Goal: Transaction & Acquisition: Purchase product/service

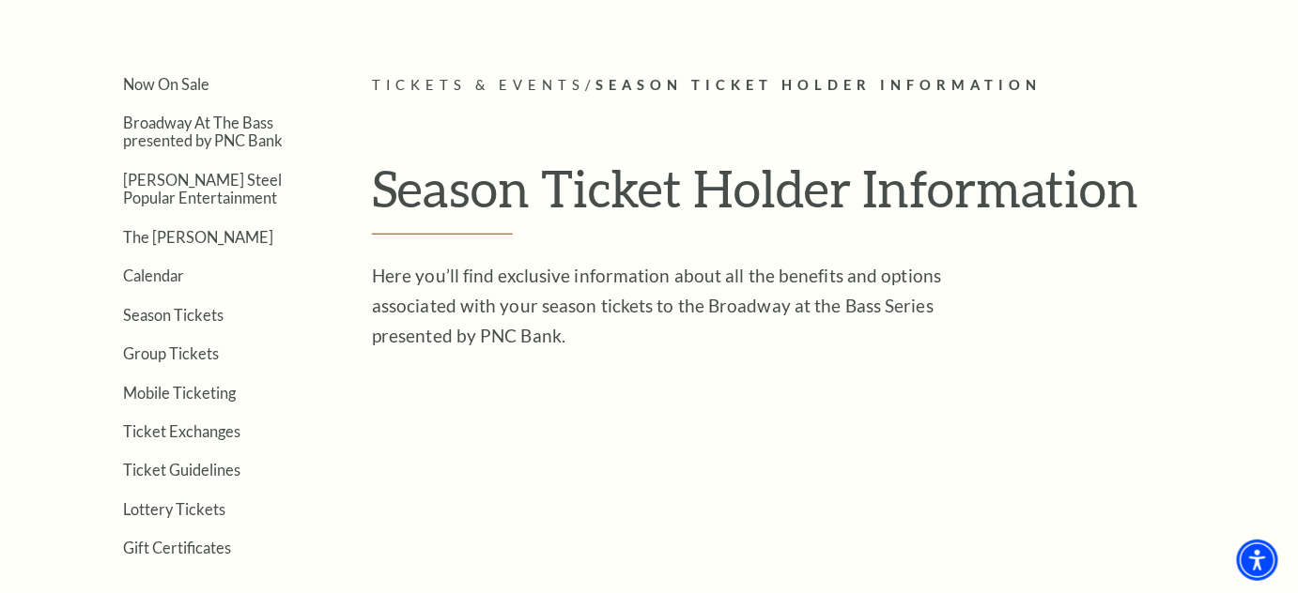
scroll to position [426, 0]
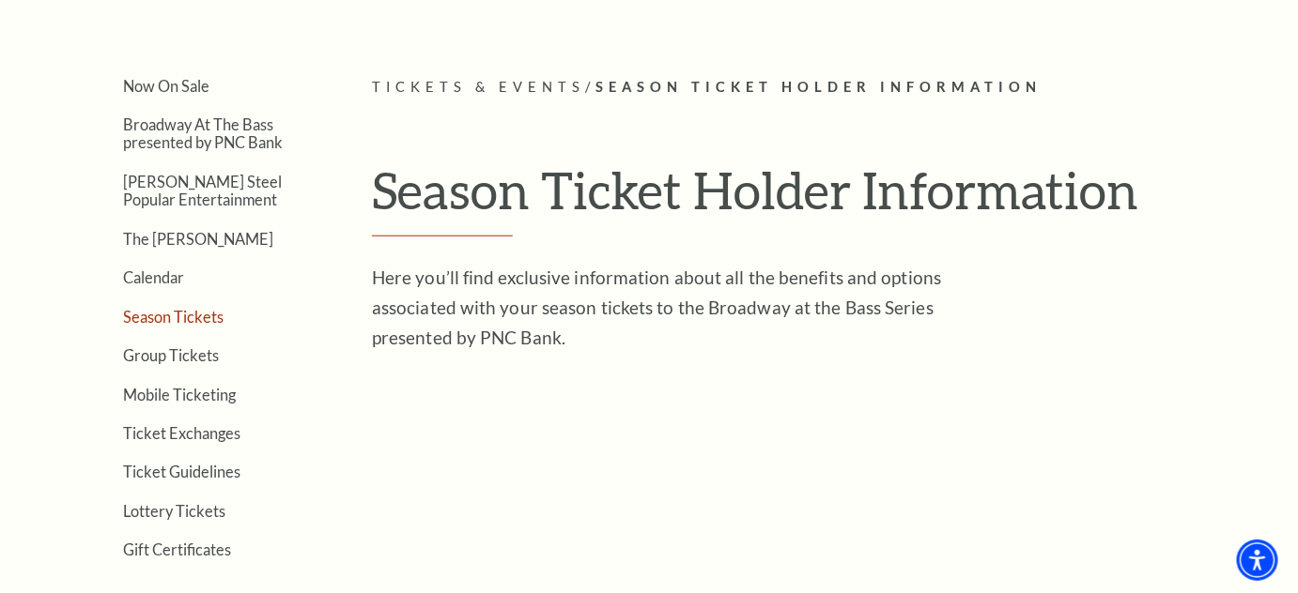
click at [193, 315] on link "Season Tickets" at bounding box center [173, 317] width 100 height 18
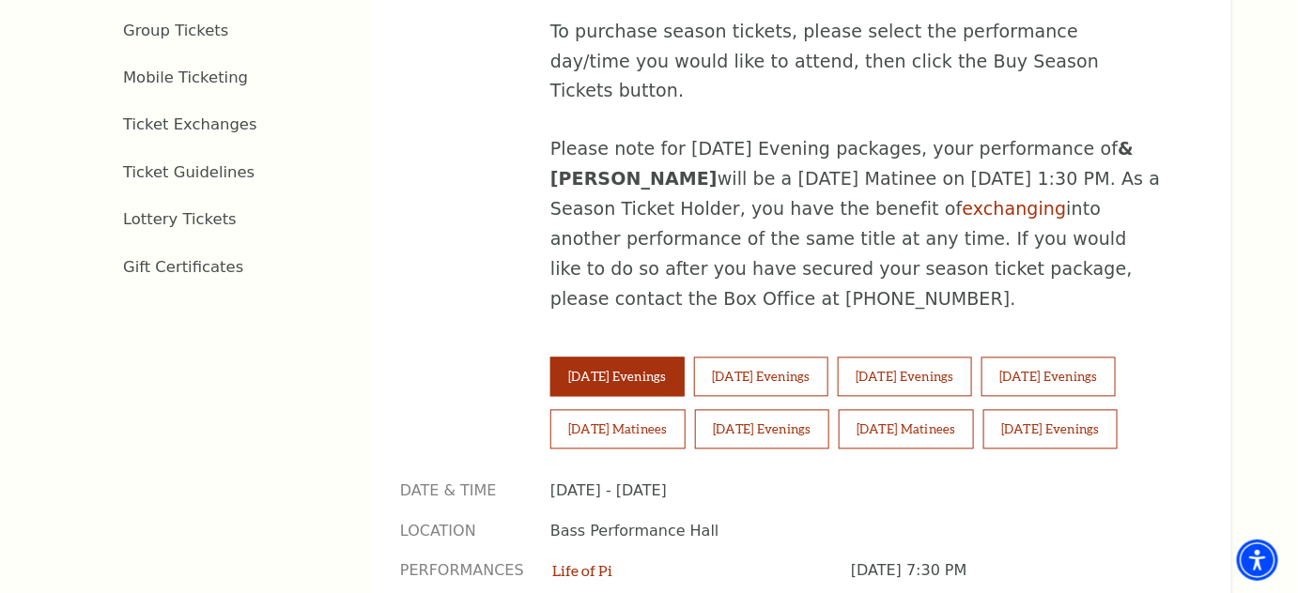
scroll to position [1109, 0]
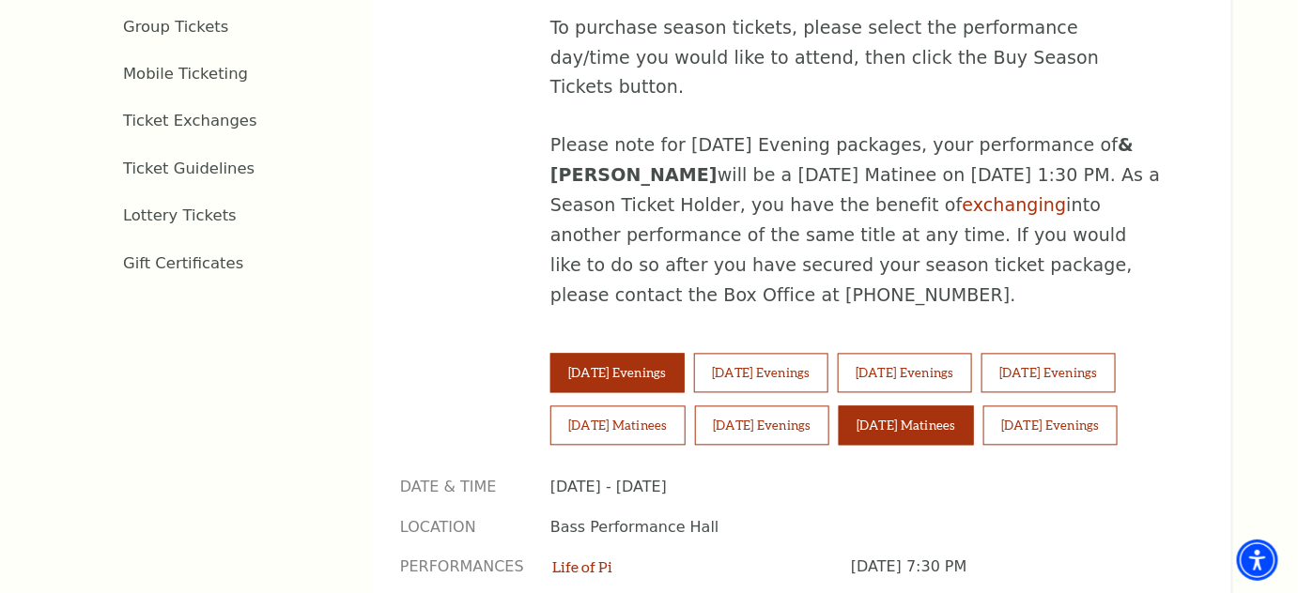
click at [904, 407] on button "[DATE] Matinees" at bounding box center [905, 426] width 135 height 39
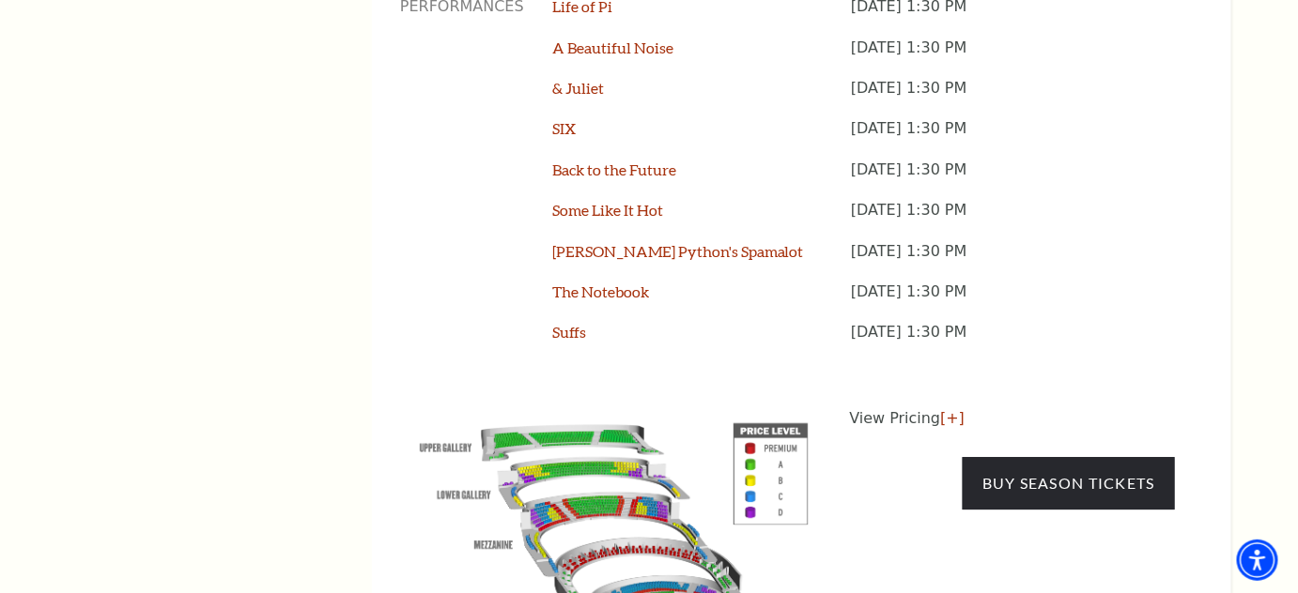
scroll to position [1707, 0]
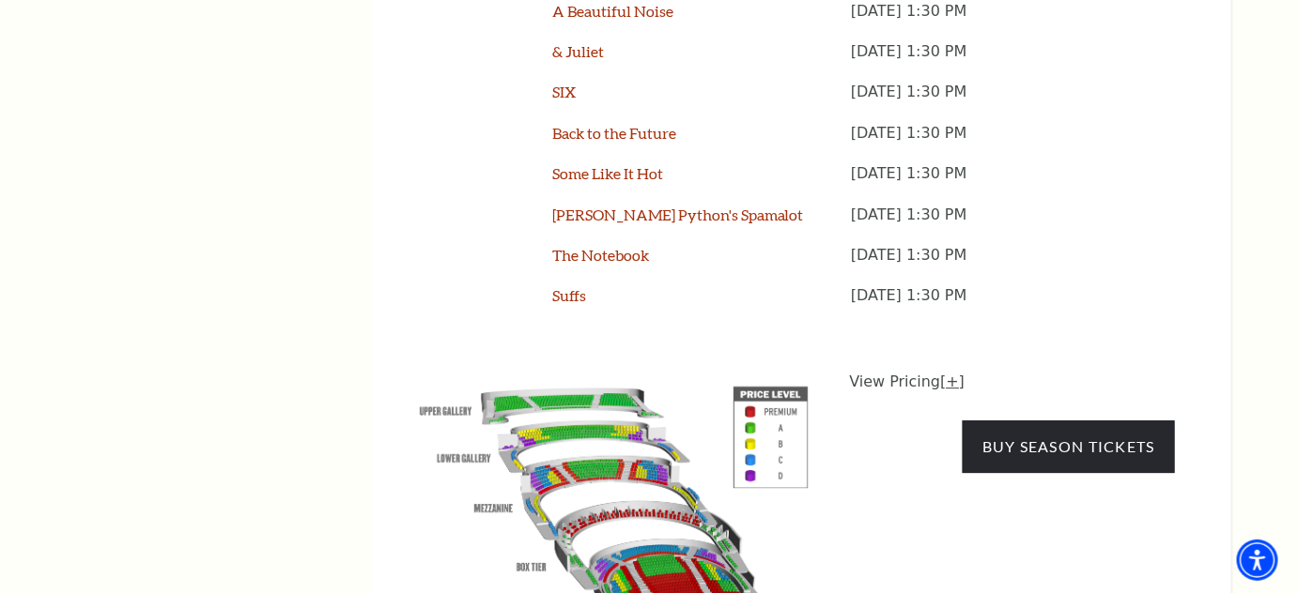
click at [940, 373] on link "[+]" at bounding box center [952, 382] width 24 height 18
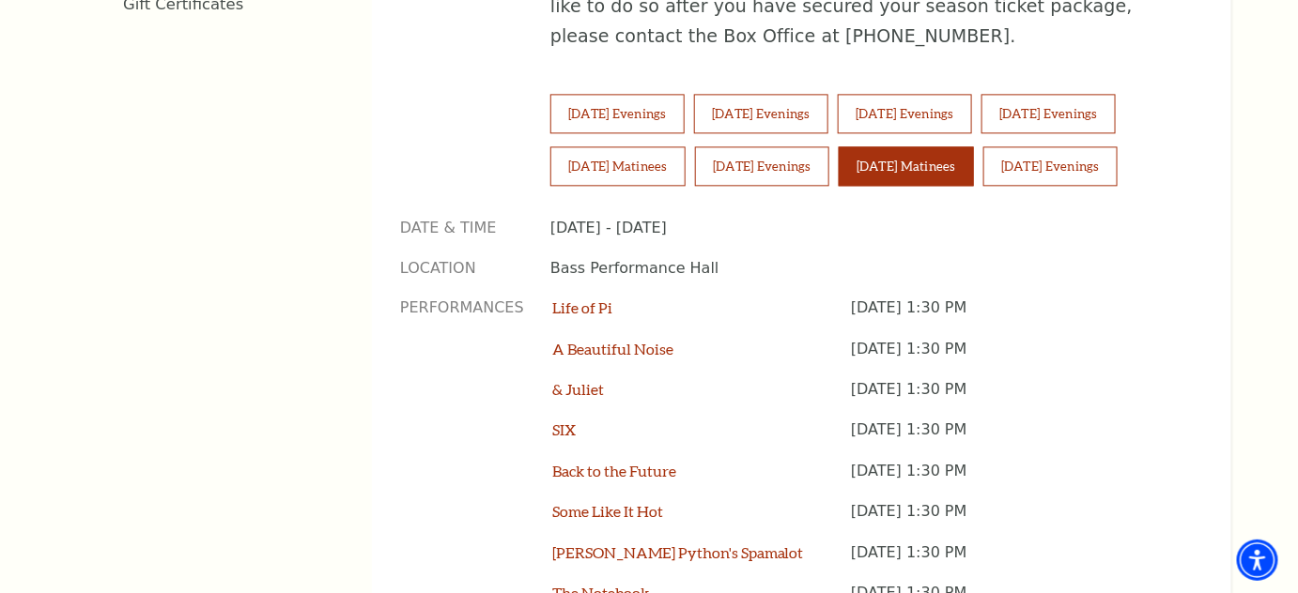
scroll to position [1365, 0]
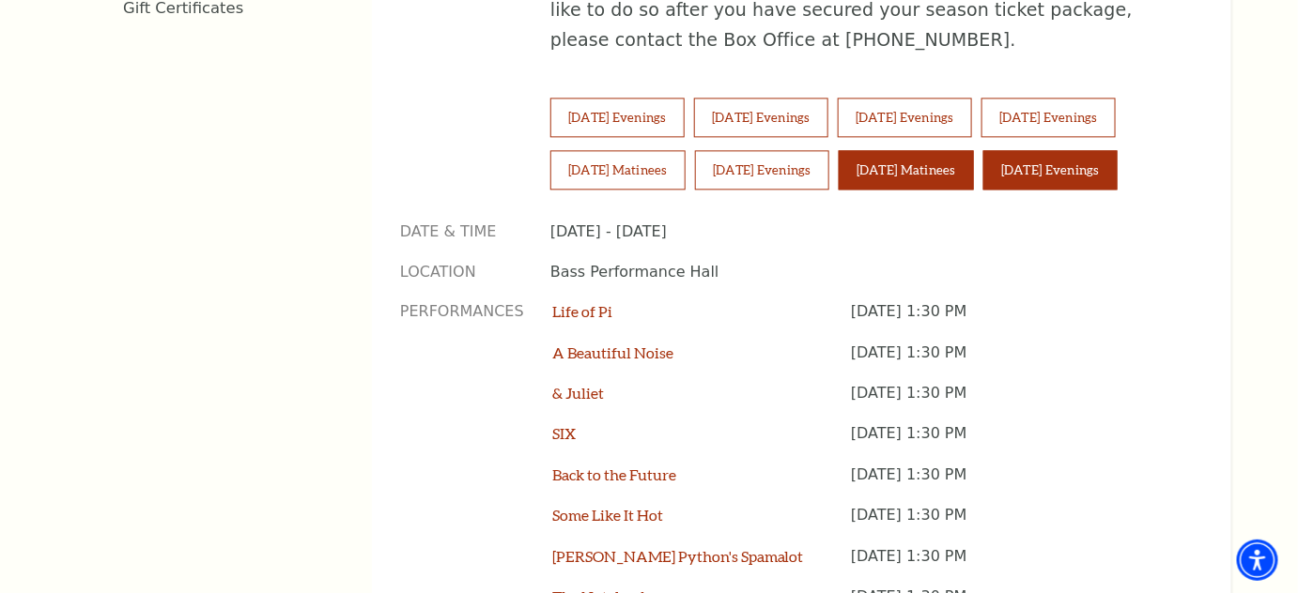
click at [1058, 150] on button "Sunday Evenings" at bounding box center [1050, 169] width 134 height 39
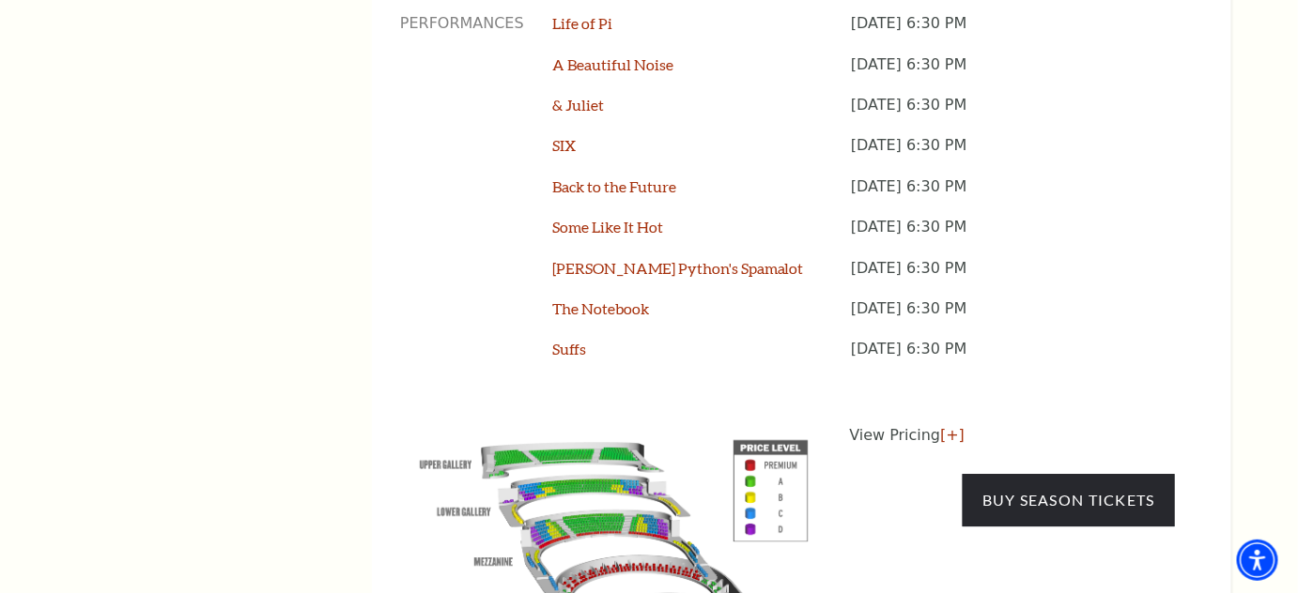
scroll to position [1707, 0]
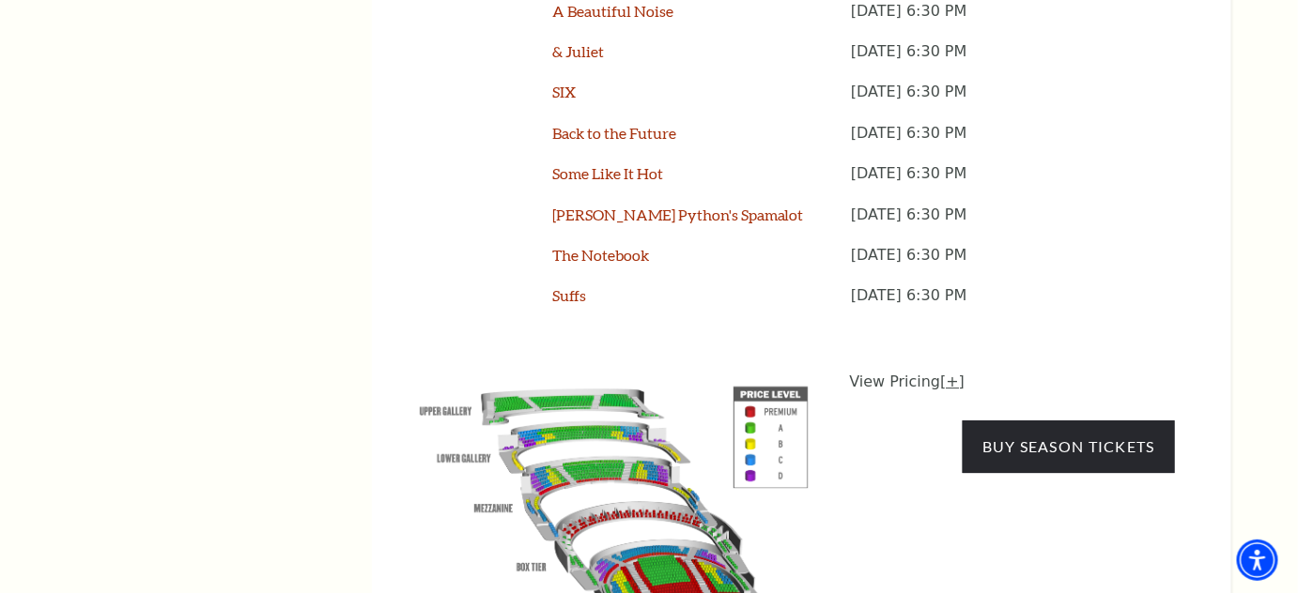
click at [944, 373] on link "[+]" at bounding box center [952, 382] width 24 height 18
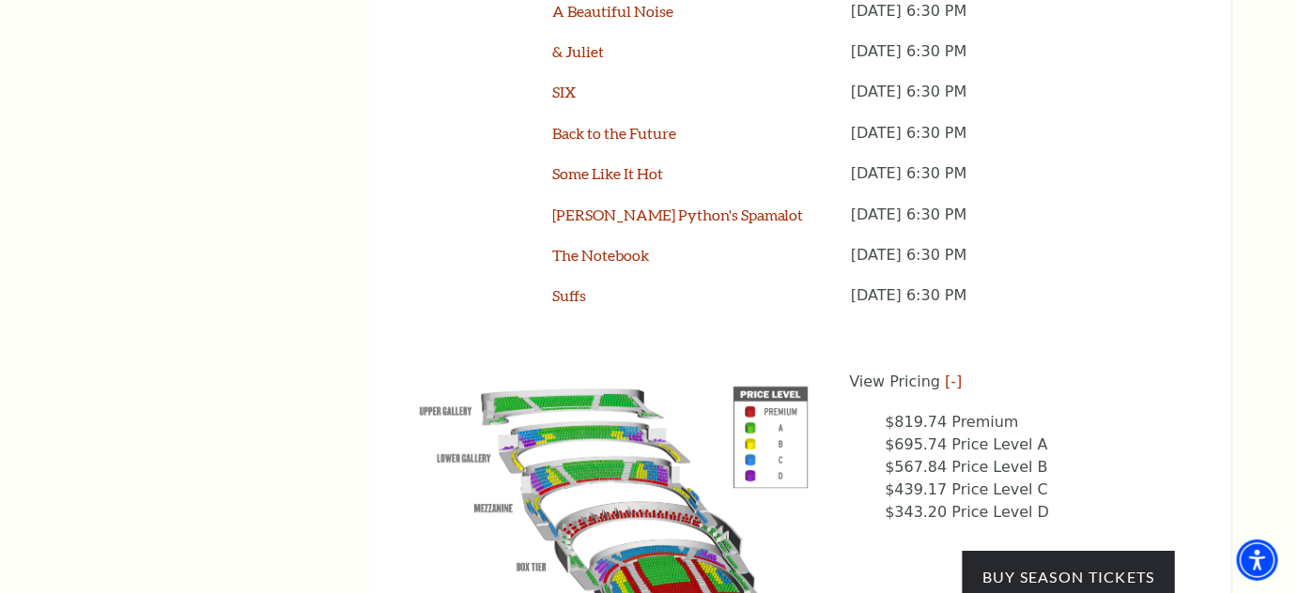
click at [593, 377] on img at bounding box center [614, 513] width 428 height 285
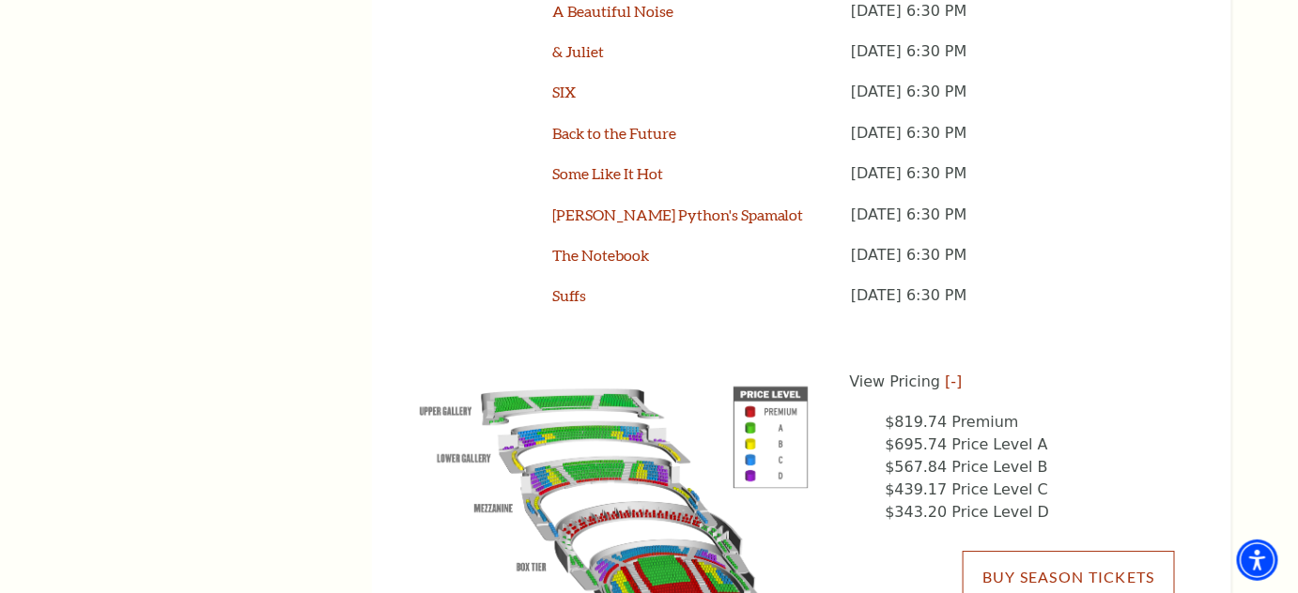
click at [1028, 551] on link "Buy Season Tickets" at bounding box center [1068, 577] width 212 height 53
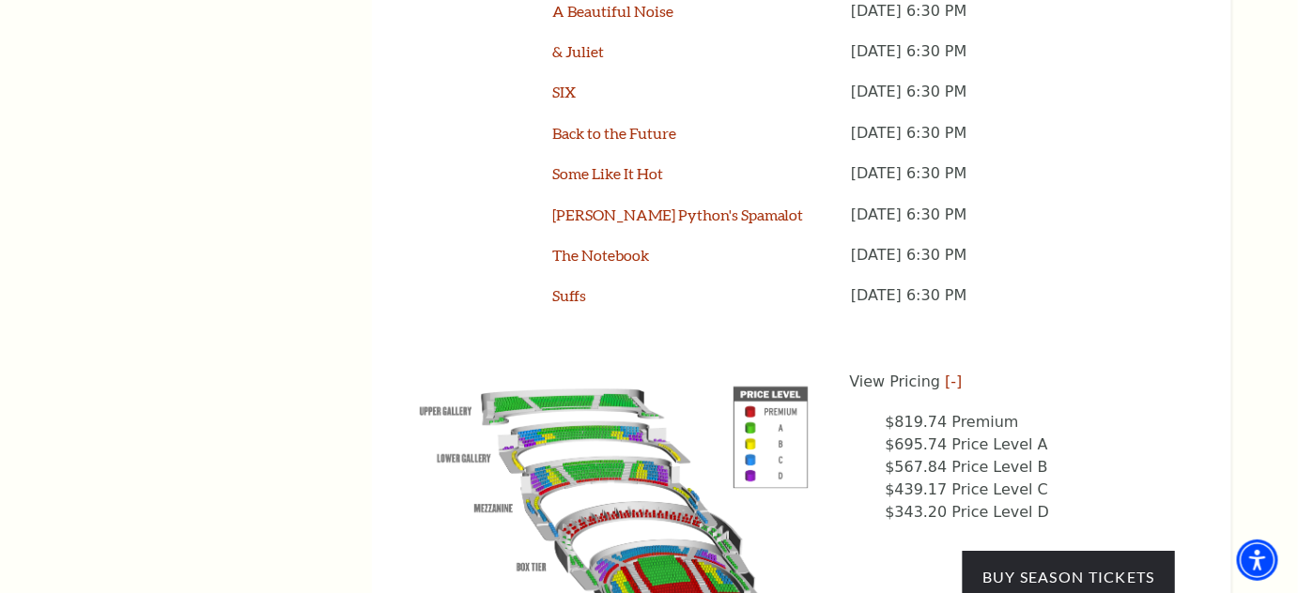
scroll to position [1704, 0]
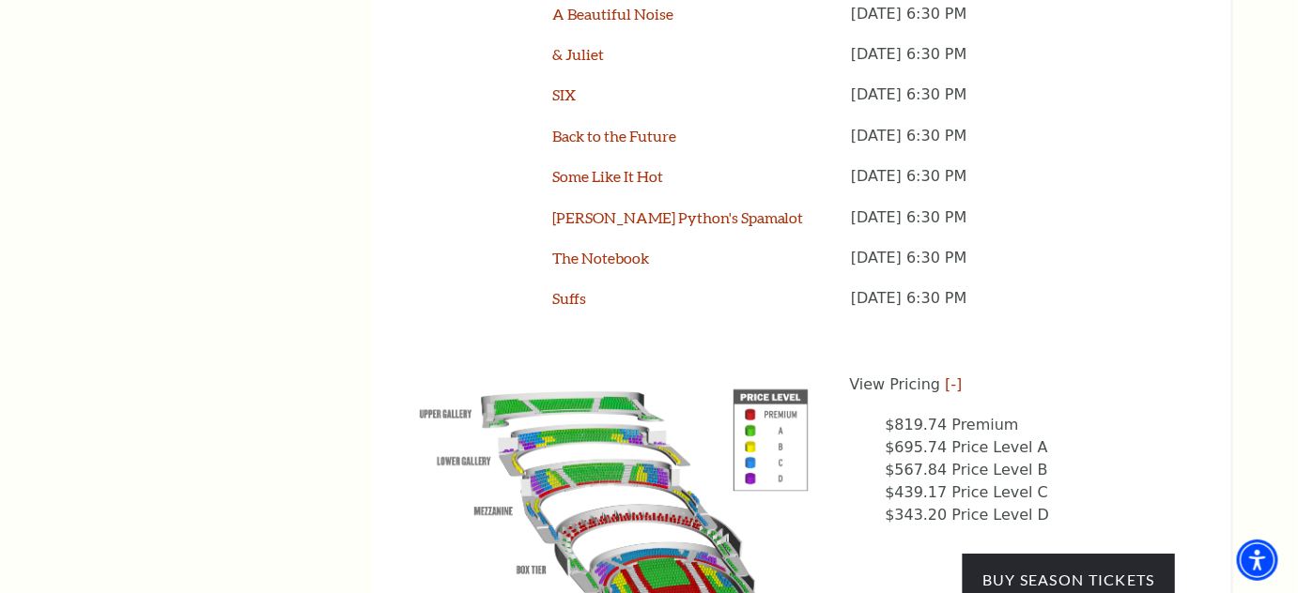
click at [593, 374] on img at bounding box center [614, 516] width 428 height 285
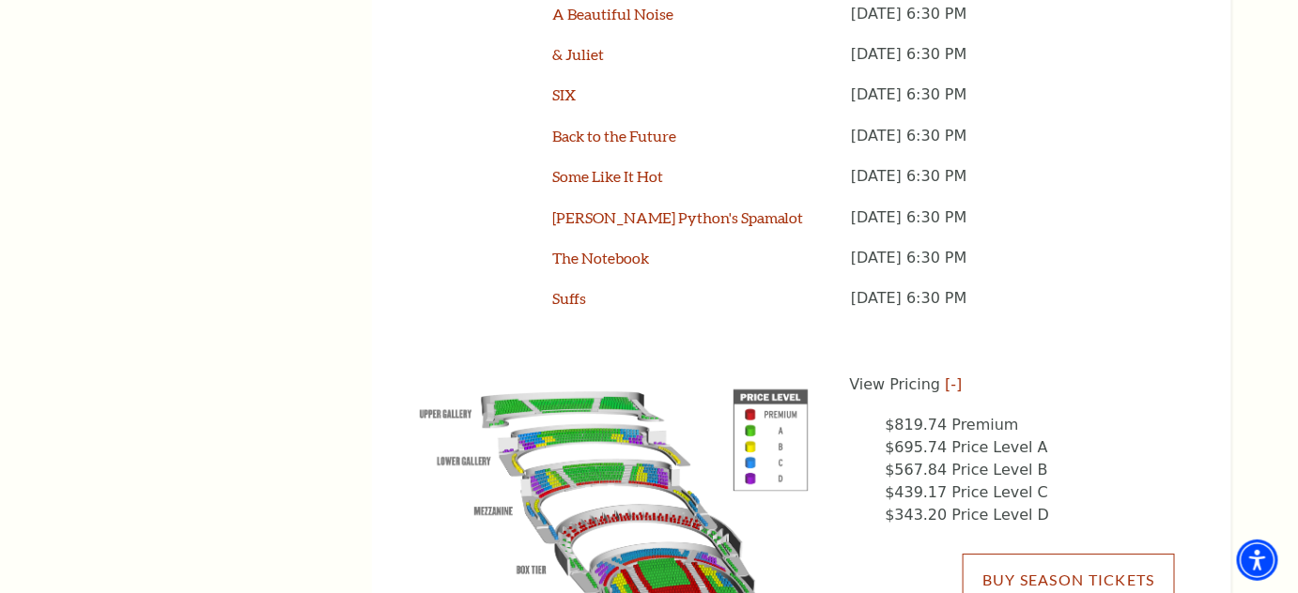
click at [1053, 554] on link "Buy Season Tickets" at bounding box center [1068, 580] width 212 height 53
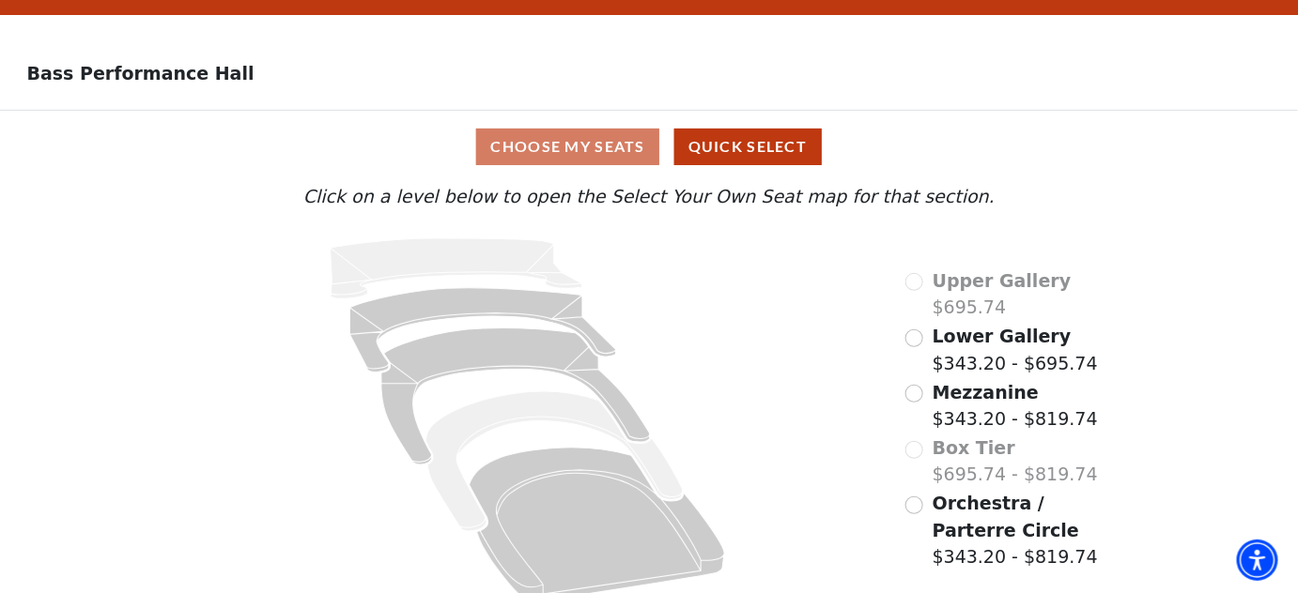
scroll to position [69, 0]
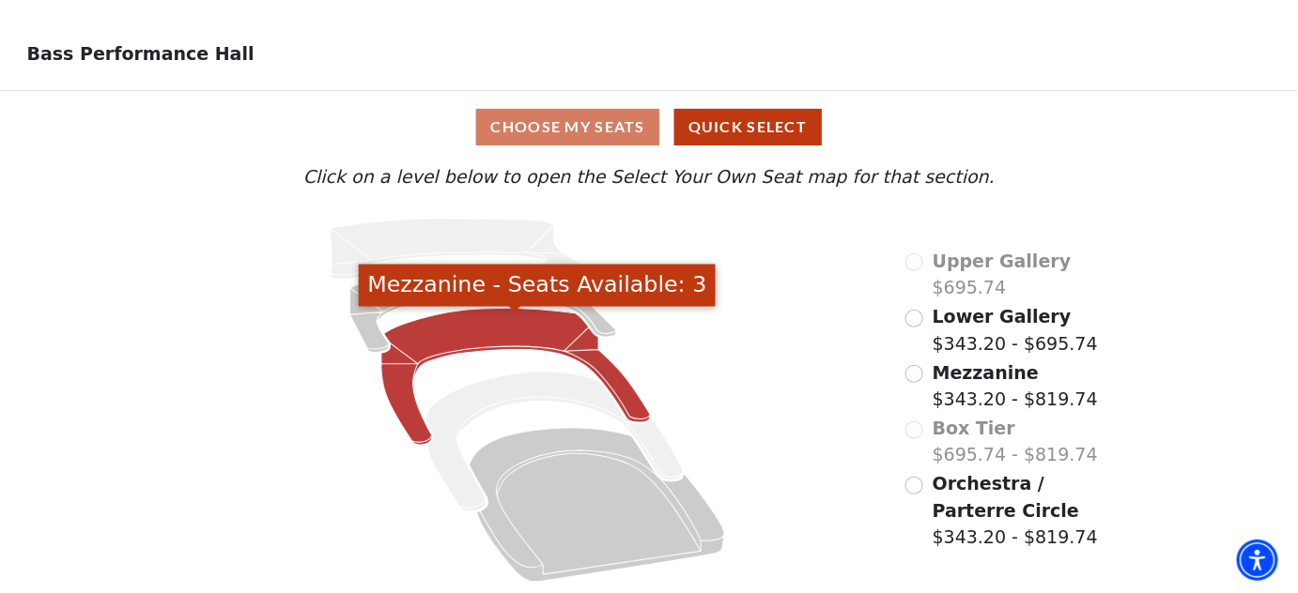
click at [520, 327] on icon "Mezzanine - Seats Available: 3" at bounding box center [515, 377] width 269 height 137
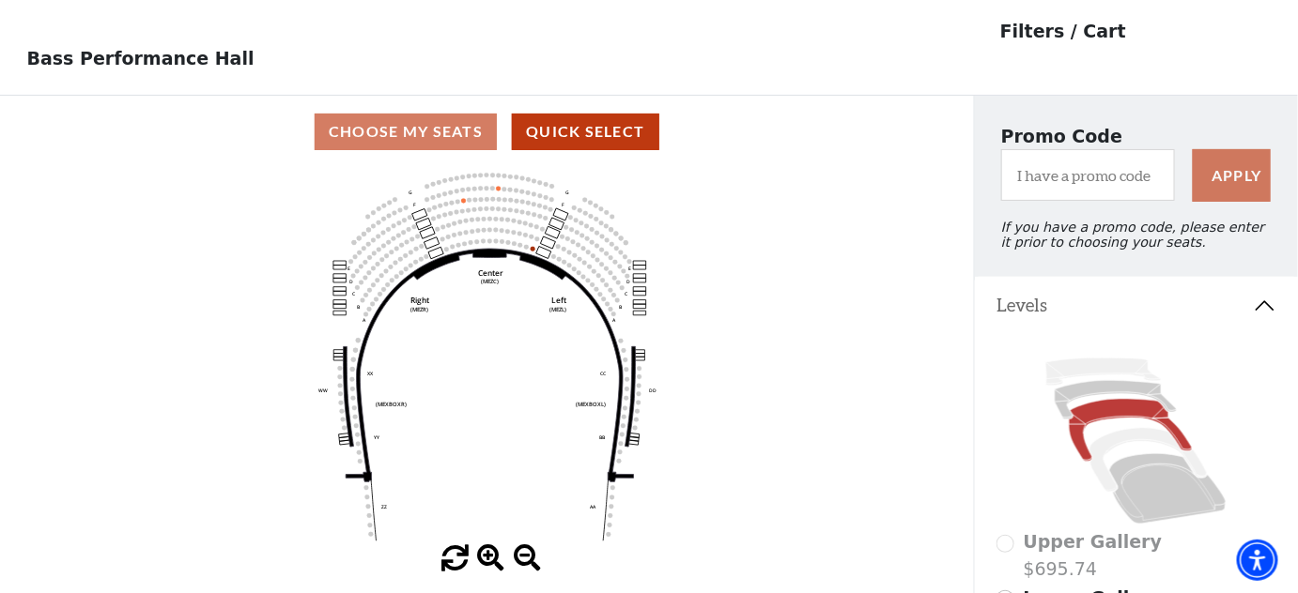
scroll to position [86, 0]
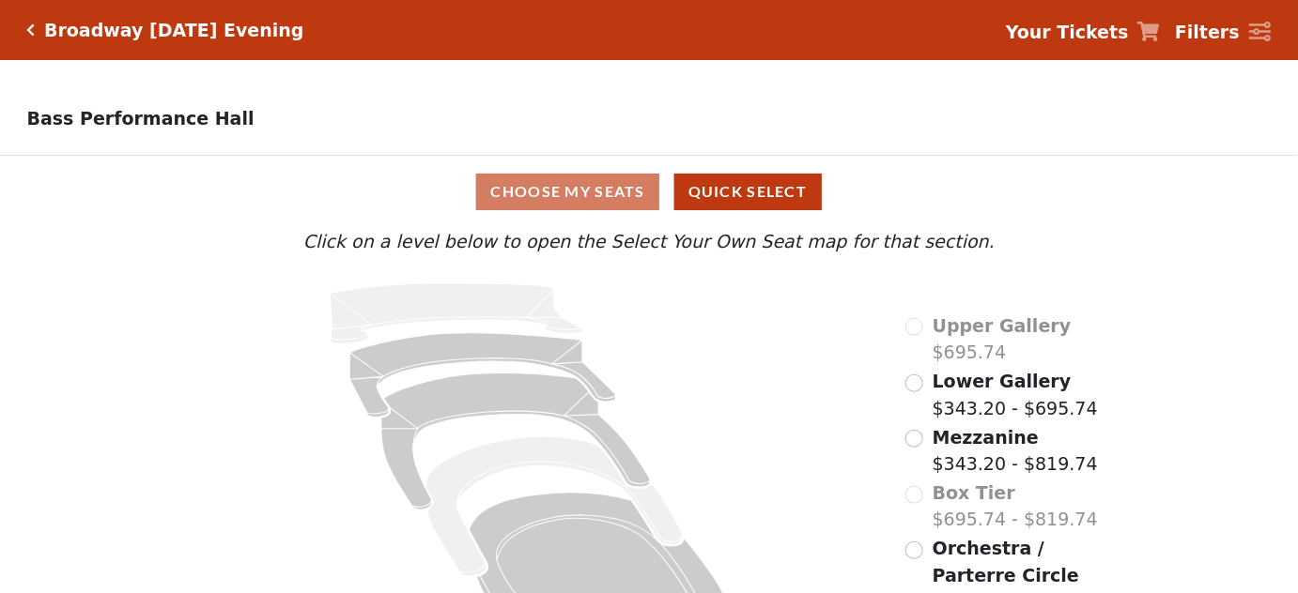
scroll to position [69, 0]
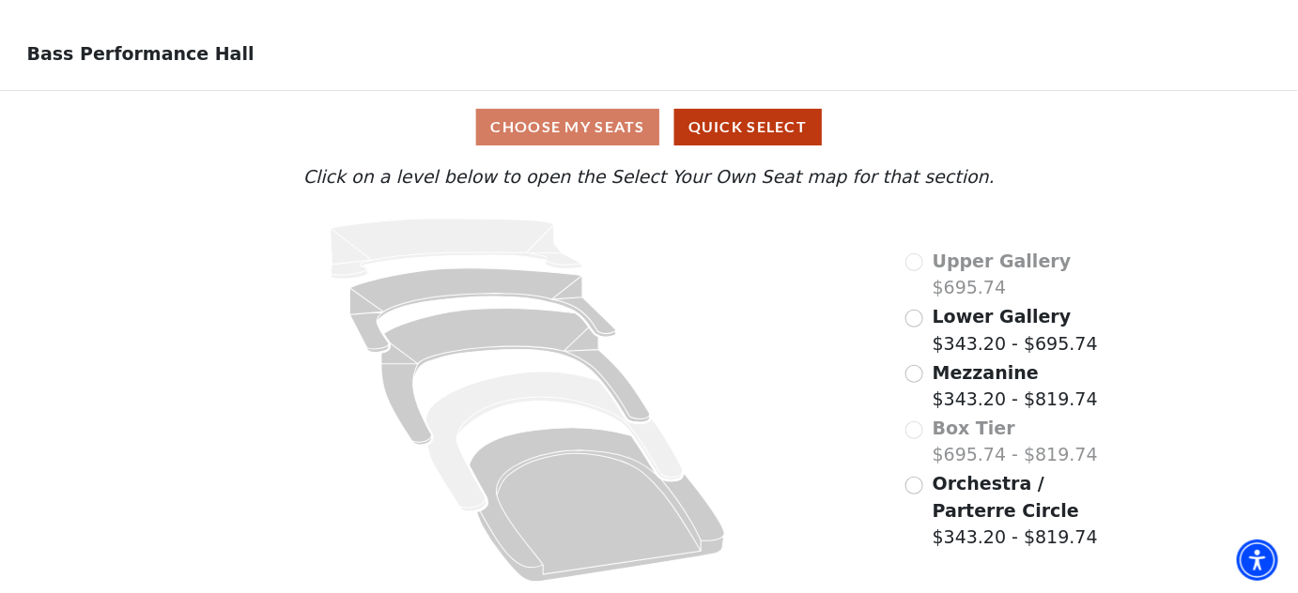
click at [962, 369] on span "Mezzanine" at bounding box center [985, 372] width 106 height 21
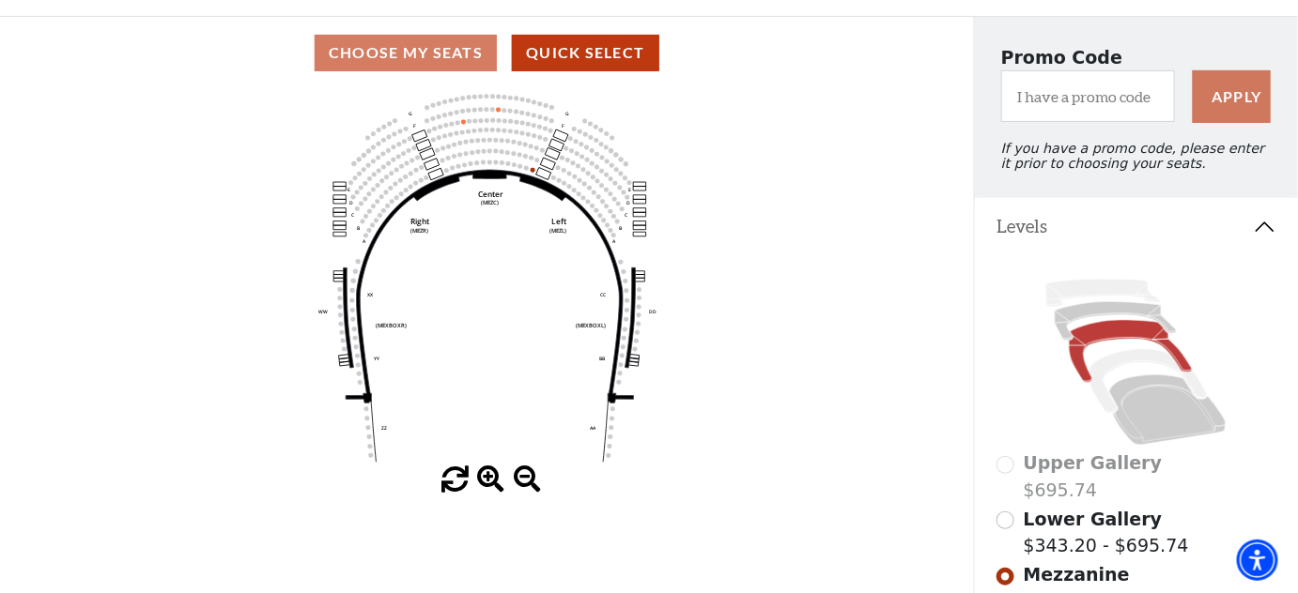
scroll to position [86, 0]
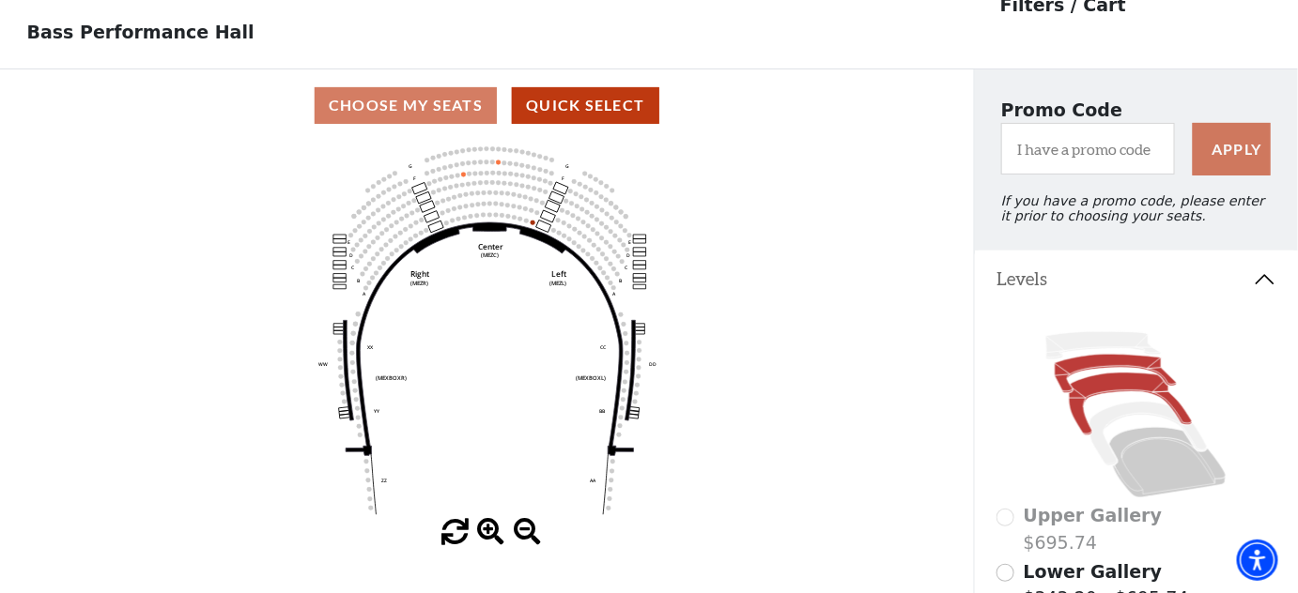
click at [1095, 371] on icon at bounding box center [1114, 373] width 121 height 38
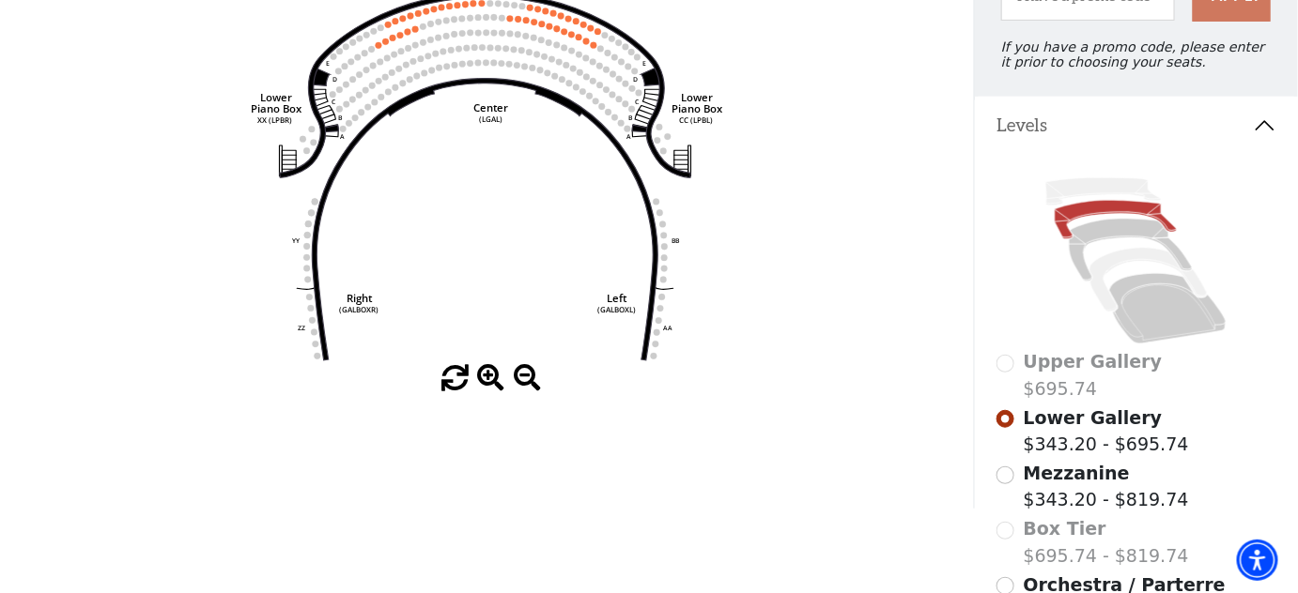
scroll to position [257, 0]
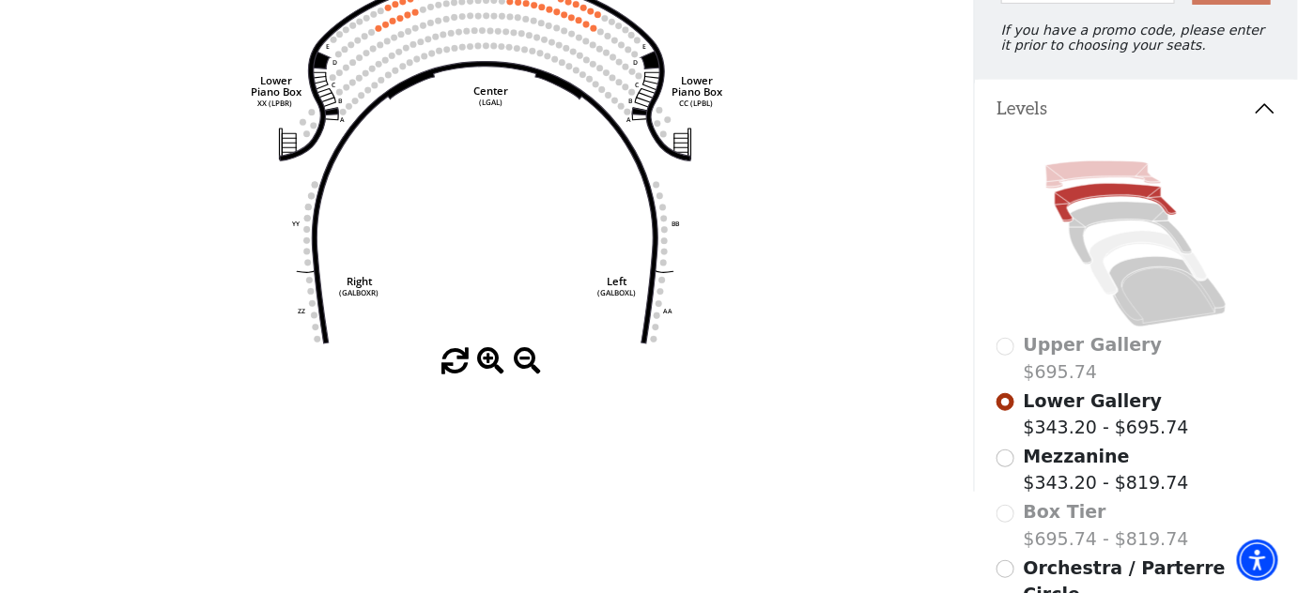
click at [1104, 179] on icon at bounding box center [1103, 174] width 115 height 27
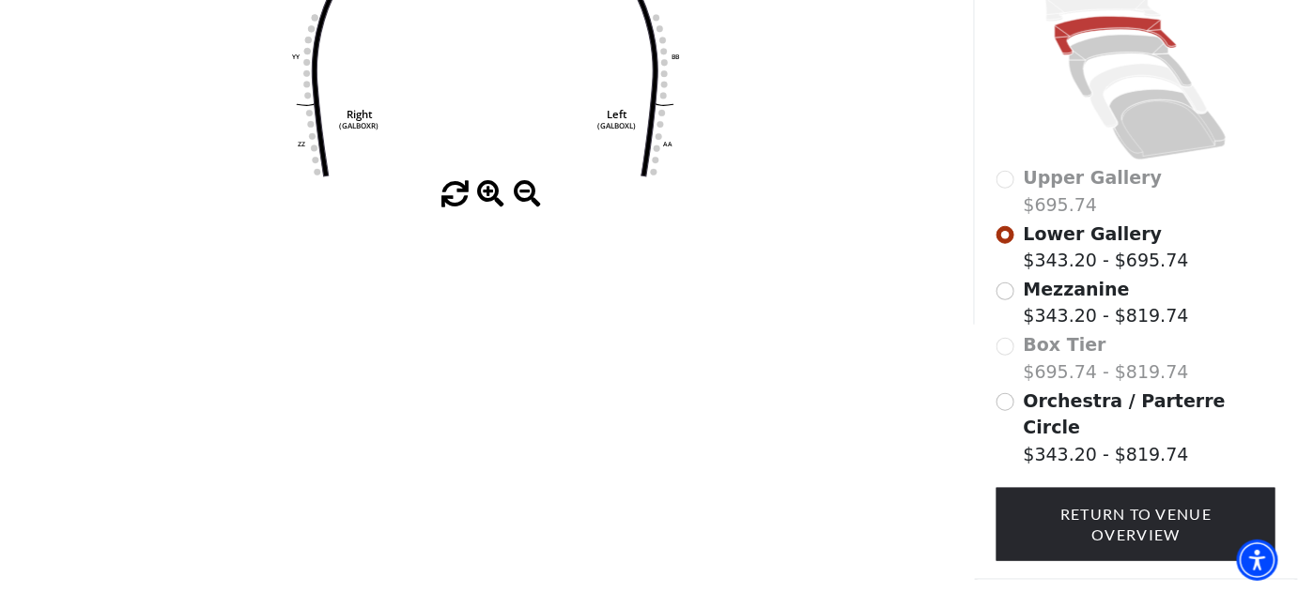
scroll to position [428, 0]
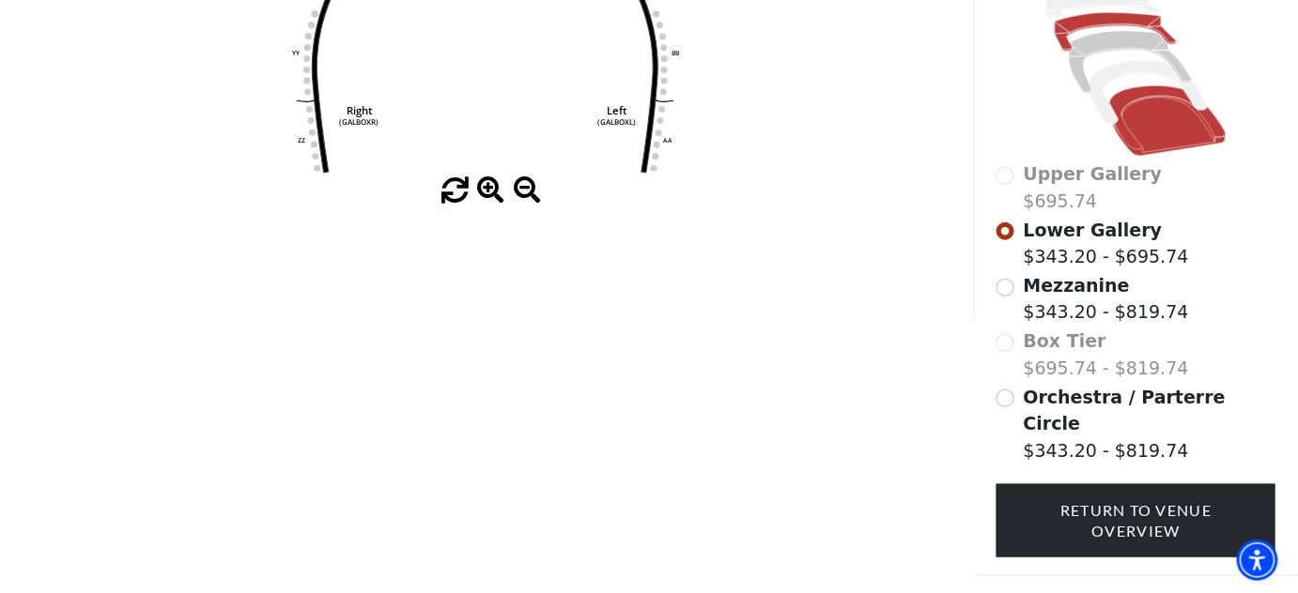
click at [1154, 137] on icon at bounding box center [1168, 120] width 116 height 70
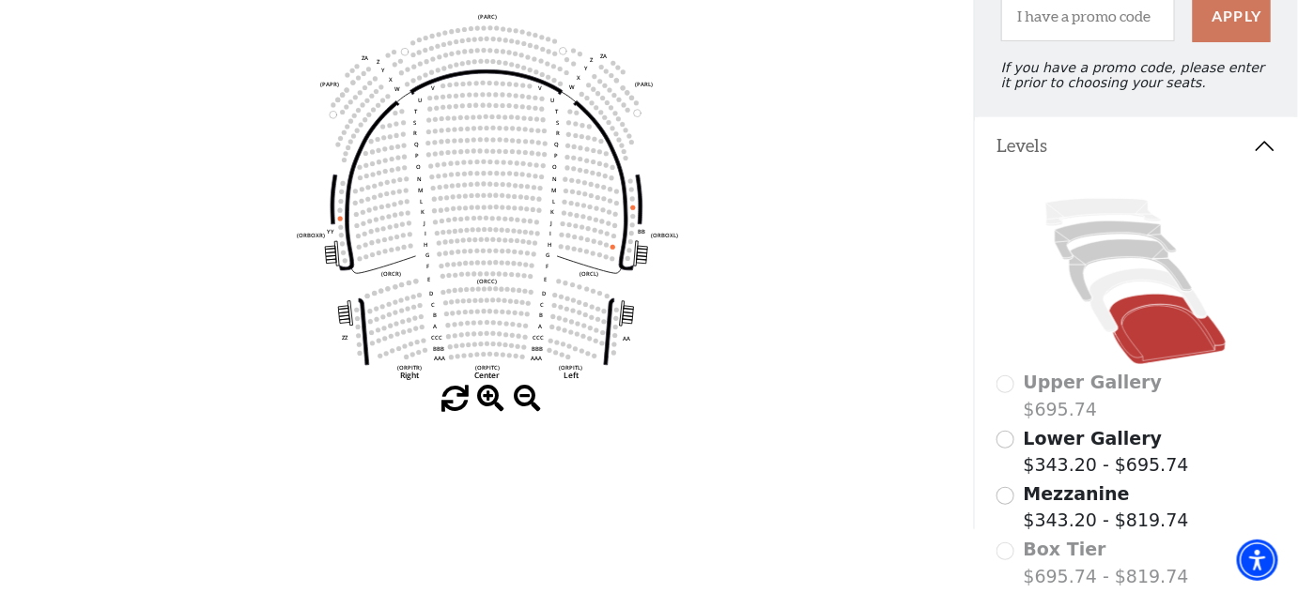
scroll to position [85, 0]
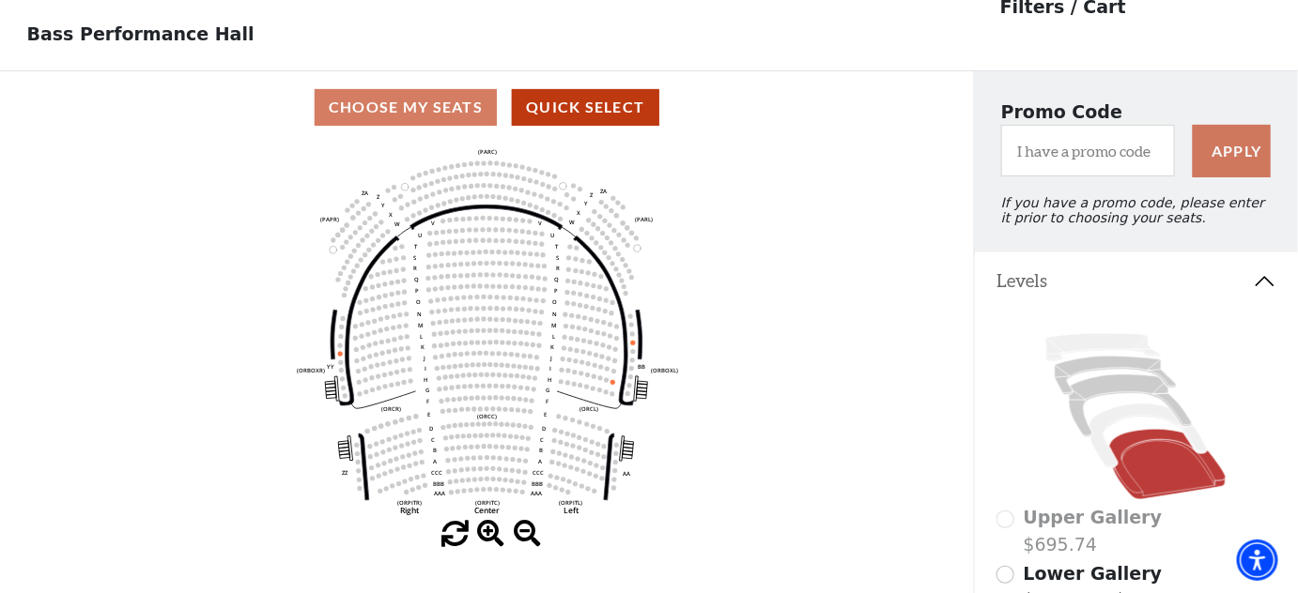
click at [1092, 407] on icon at bounding box center [1135, 417] width 279 height 177
click at [1089, 400] on icon at bounding box center [1130, 406] width 123 height 62
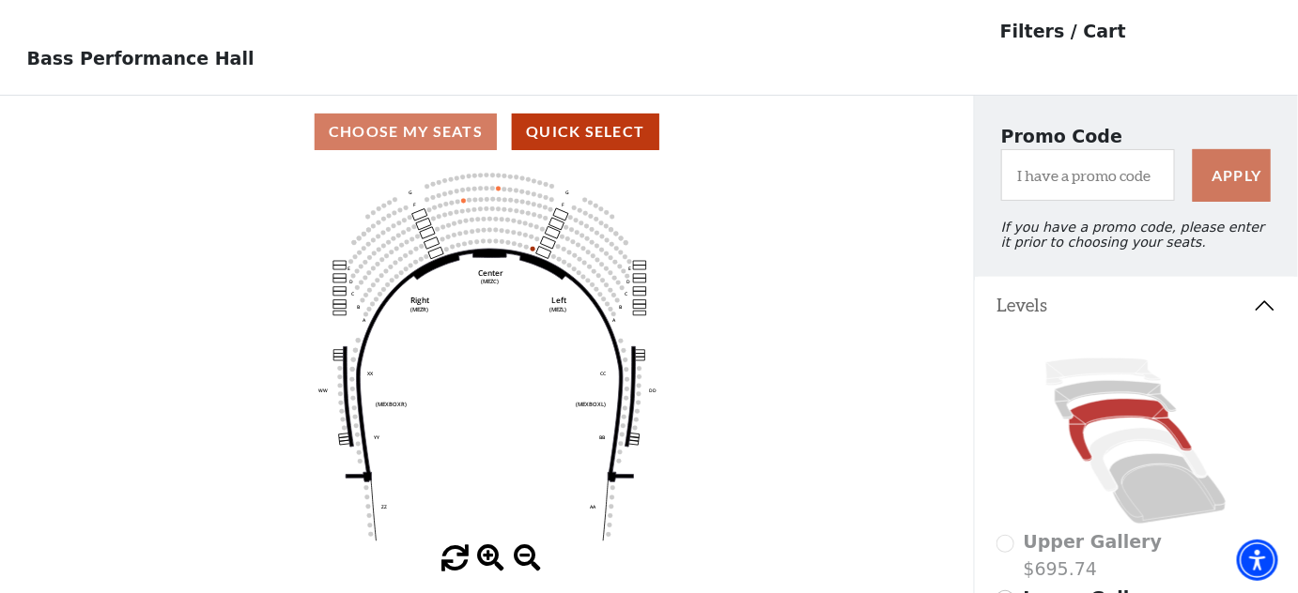
scroll to position [86, 0]
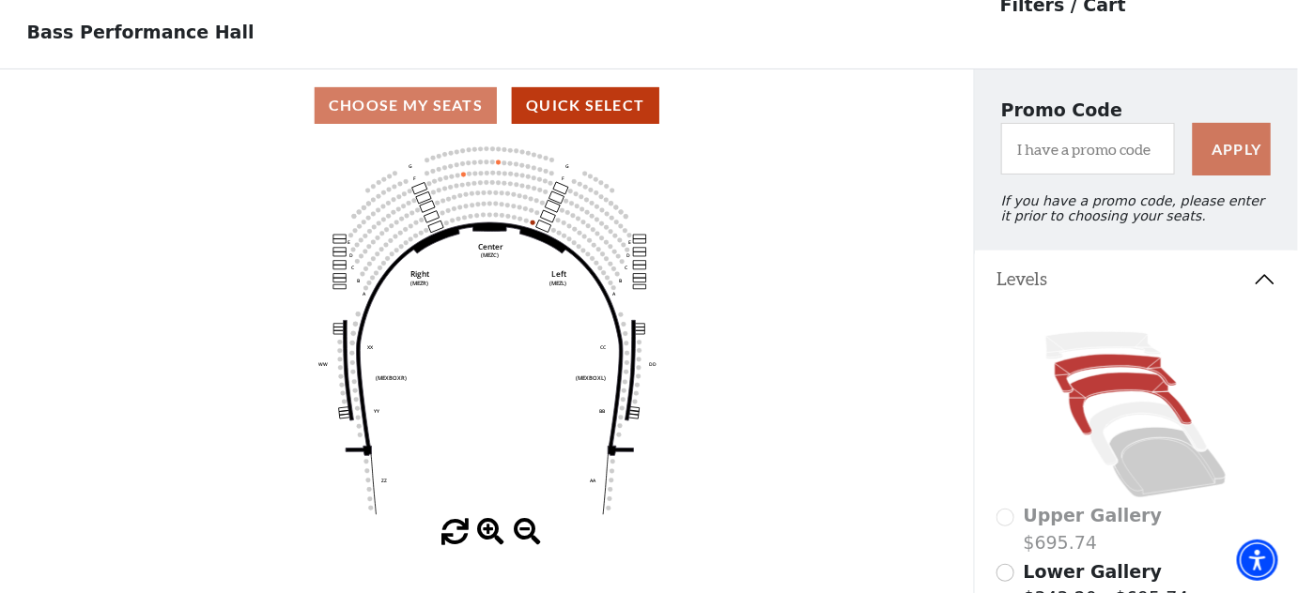
click at [1109, 372] on icon at bounding box center [1114, 373] width 121 height 38
